Goal: Task Accomplishment & Management: Use online tool/utility

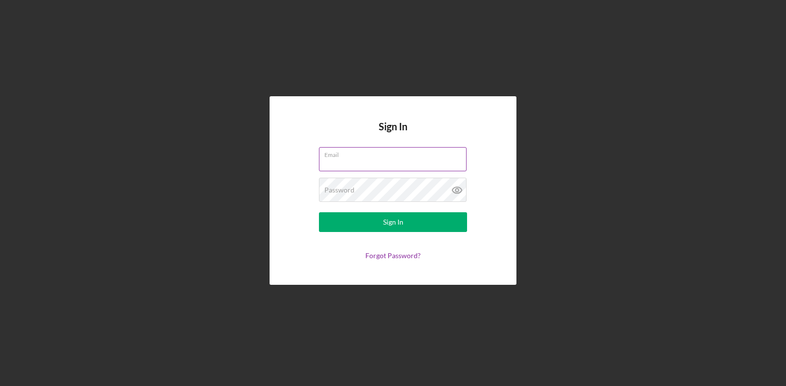
click at [355, 167] on input "Email" at bounding box center [393, 159] width 148 height 24
type input "[EMAIL_ADDRESS][DOMAIN_NAME]"
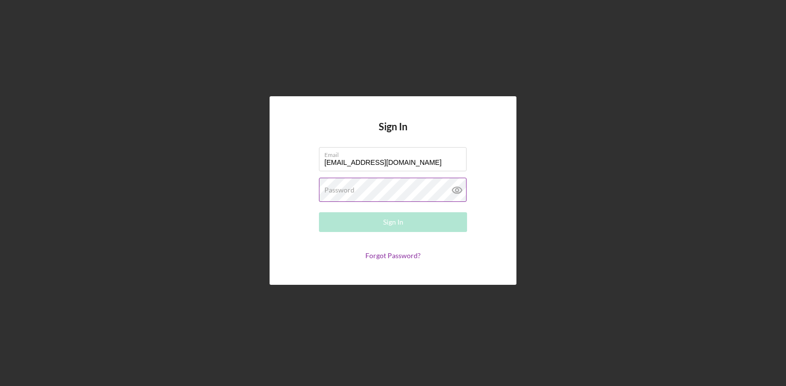
click at [345, 191] on label "Password" at bounding box center [339, 190] width 30 height 8
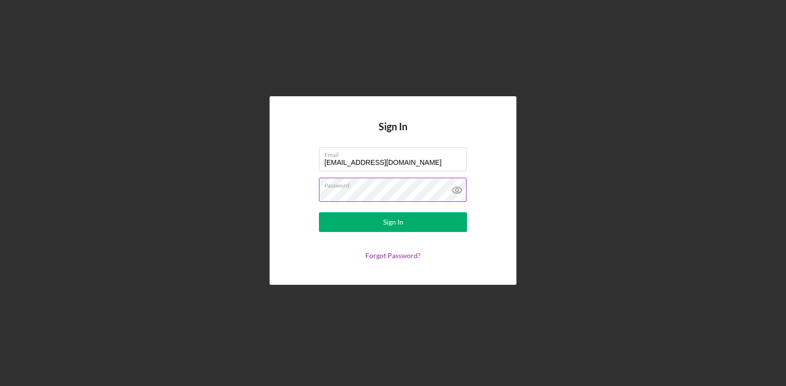
click at [319, 212] on button "Sign In" at bounding box center [393, 222] width 148 height 20
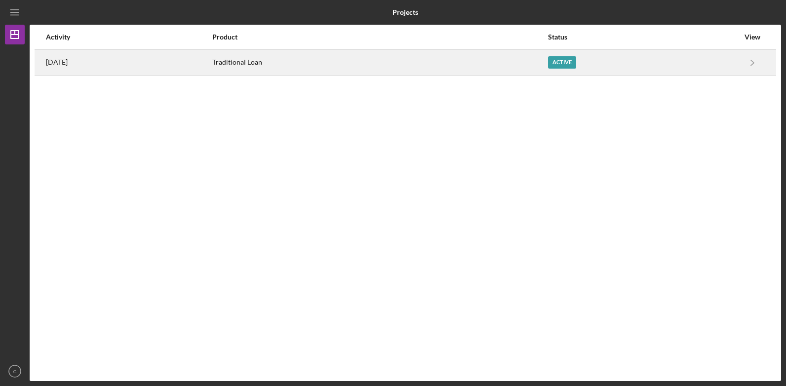
click at [688, 64] on div "Active" at bounding box center [643, 62] width 191 height 25
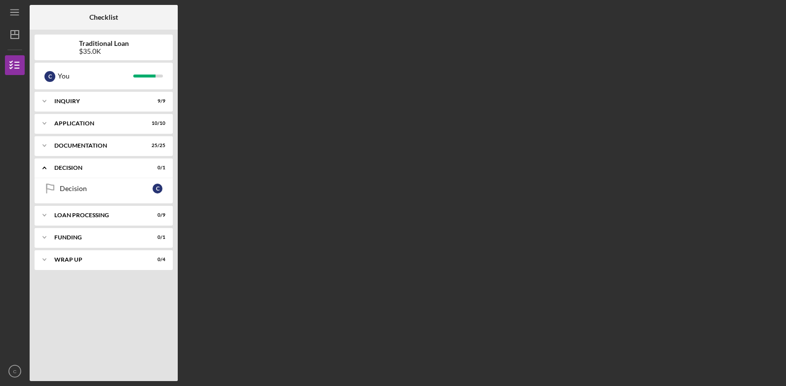
click at [338, 165] on div "Checklist Traditional Loan $35.0K C You Icon/Expander Inquiry 9 / 9 Icon/Expand…" at bounding box center [405, 193] width 751 height 376
